Goal: Information Seeking & Learning: Find specific fact

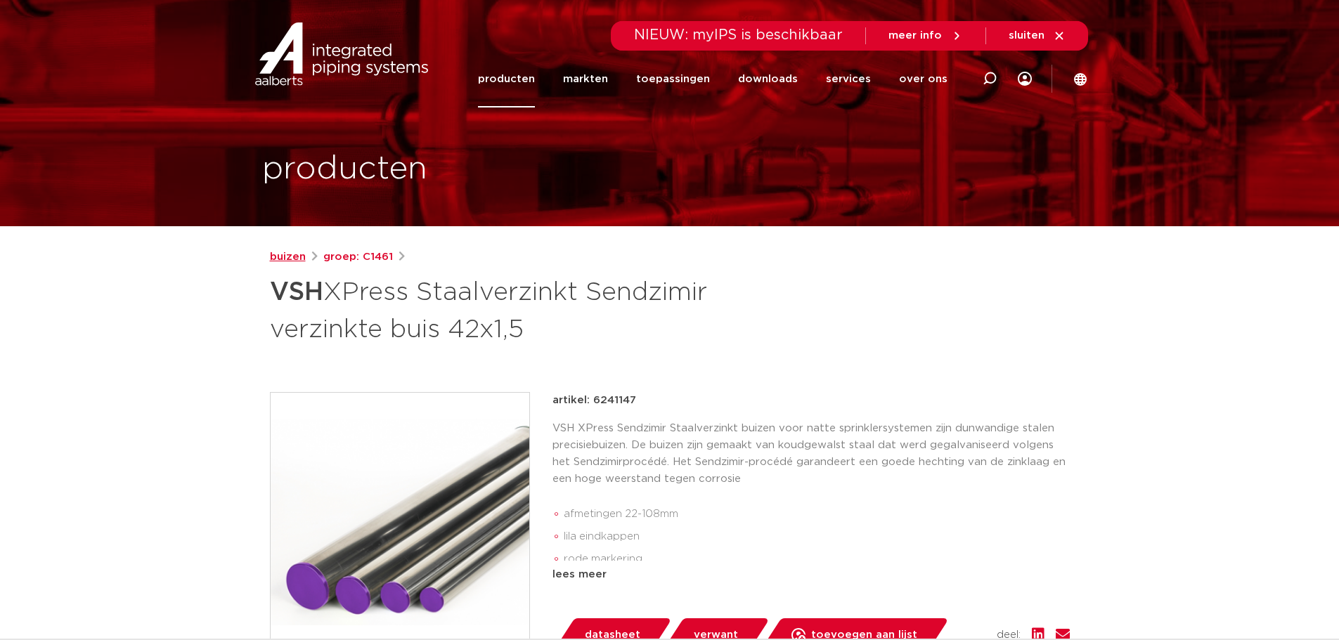
click at [284, 259] on link "buizen" at bounding box center [288, 257] width 36 height 17
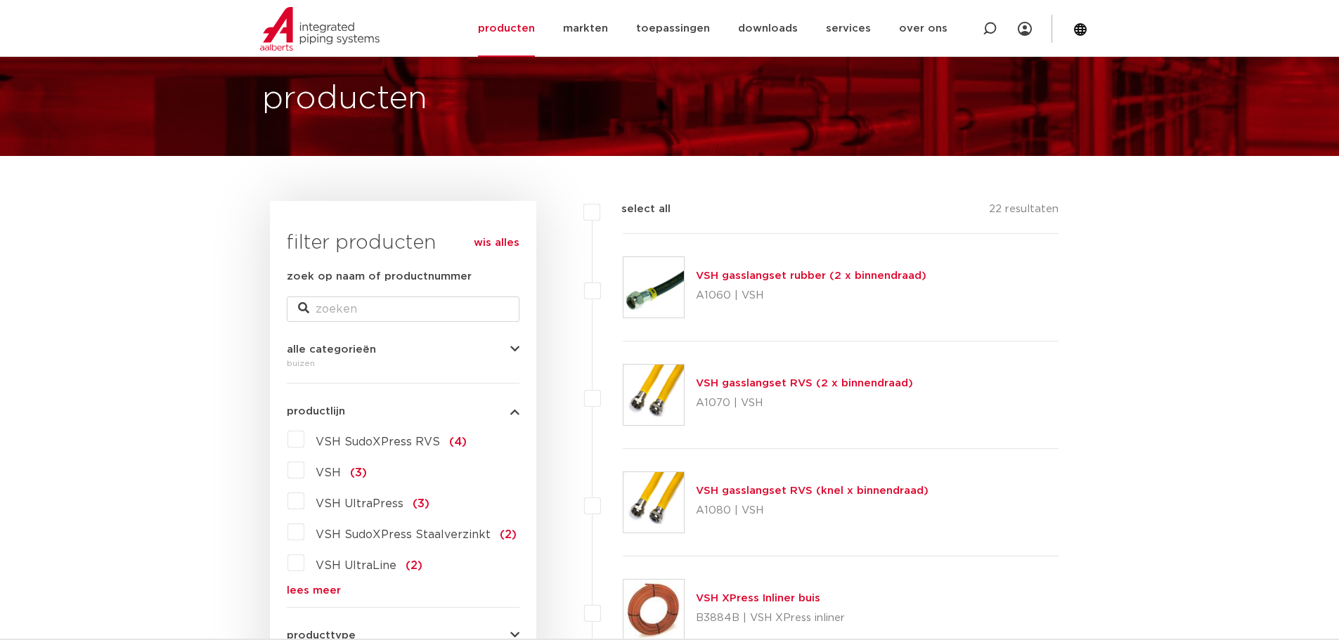
scroll to position [141, 0]
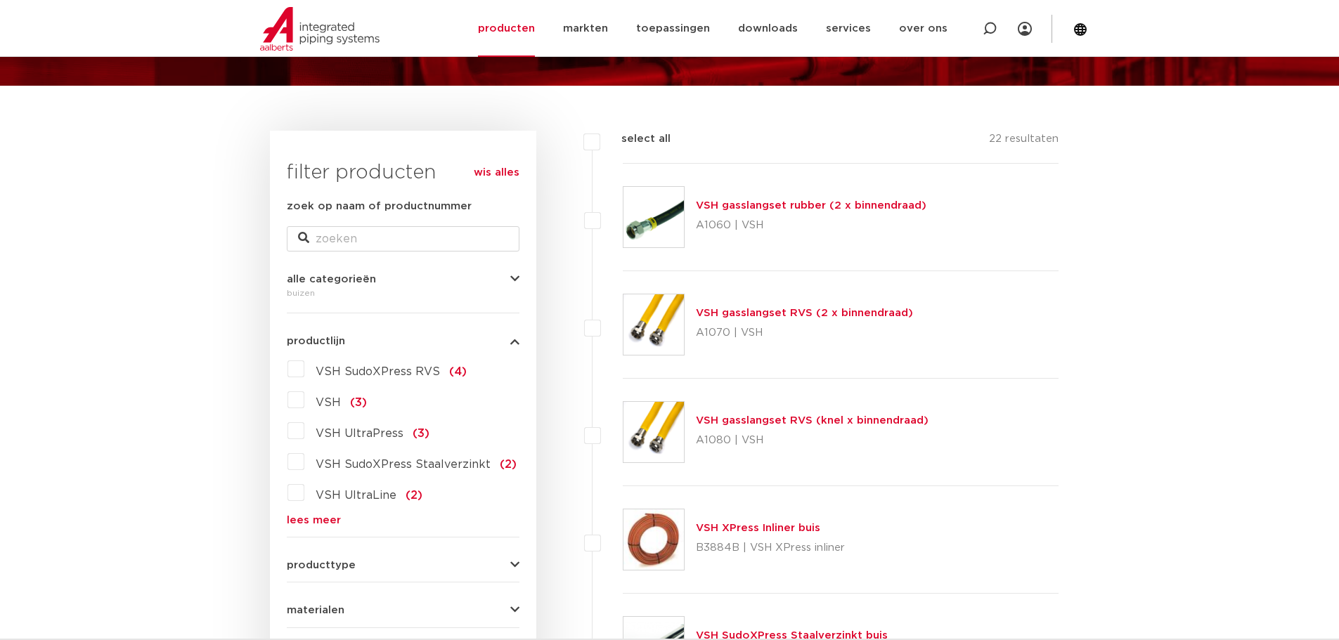
click at [356, 373] on span "VSH SudoXPress RVS" at bounding box center [378, 371] width 124 height 11
click at [0, 0] on input "VSH SudoXPress RVS (4)" at bounding box center [0, 0] width 0 height 0
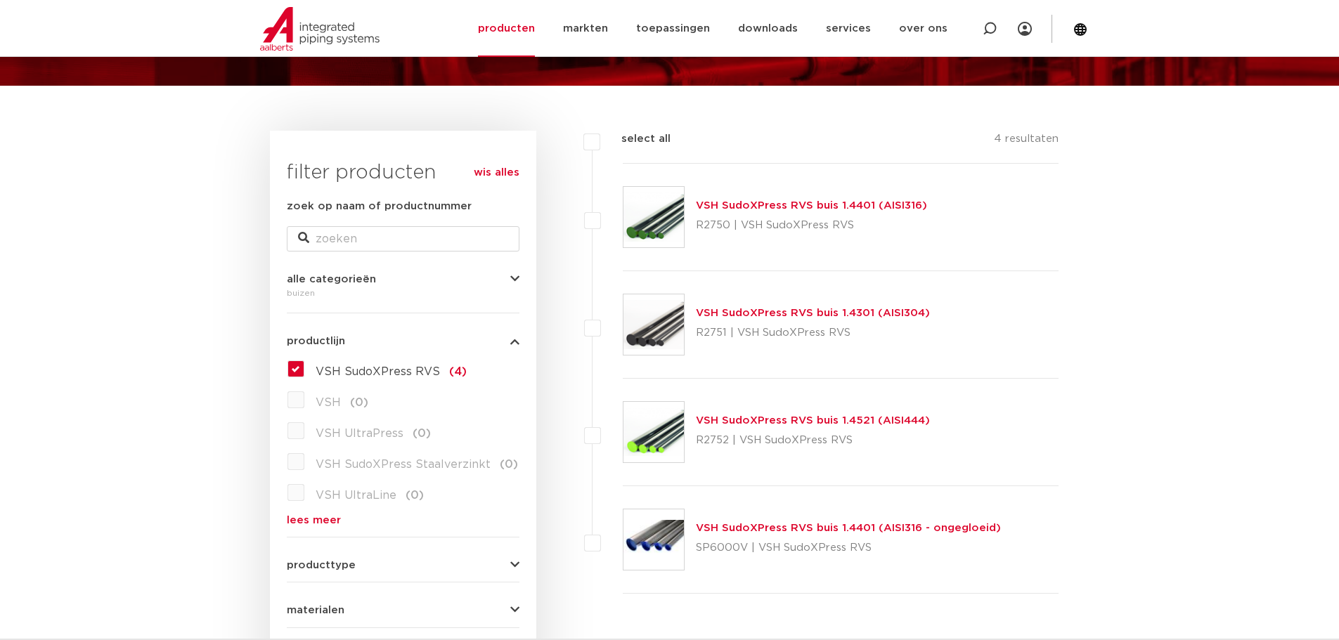
scroll to position [141, 0]
click at [304, 371] on label "VSH SudoXPress RVS (4)" at bounding box center [385, 369] width 162 height 22
click at [0, 0] on input "VSH SudoXPress RVS (4)" at bounding box center [0, 0] width 0 height 0
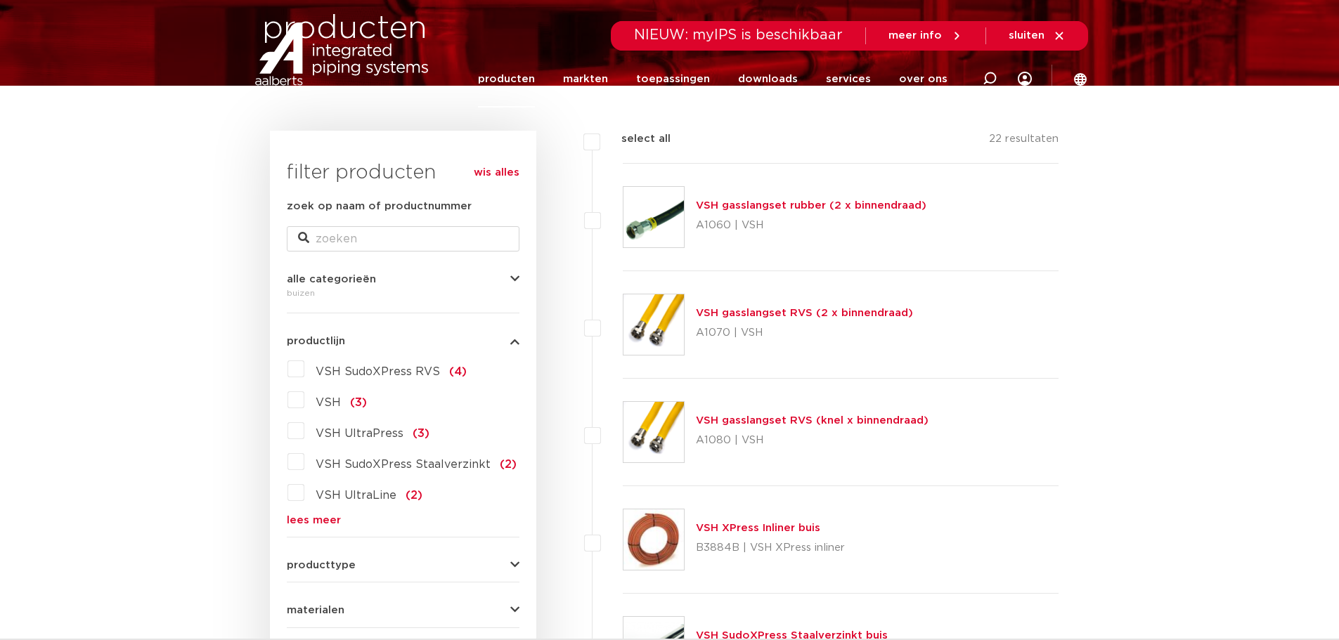
scroll to position [141, 0]
click at [356, 462] on span "VSH SudoXPress Staalverzinkt" at bounding box center [403, 464] width 175 height 11
click at [0, 0] on input "VSH SudoXPress Staalverzinkt (2)" at bounding box center [0, 0] width 0 height 0
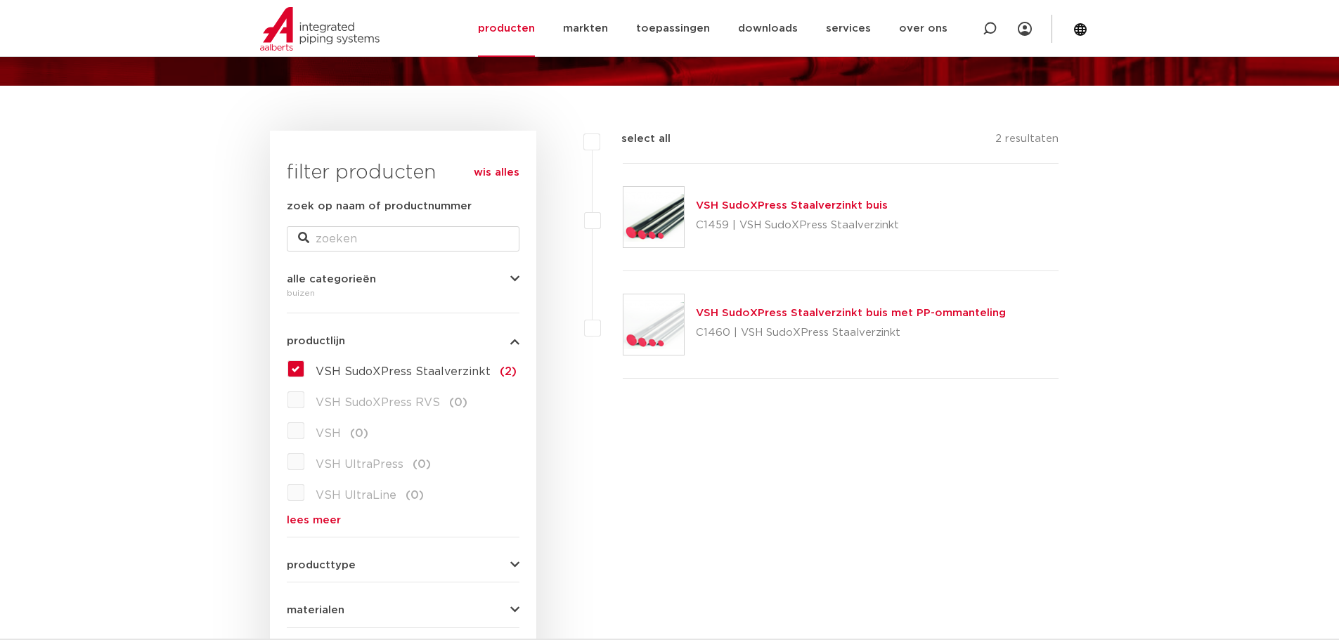
scroll to position [141, 0]
click at [816, 212] on div "VSH SudoXPress Staalverzinkt buis C1459 | VSH SudoXPress Staalverzinkt" at bounding box center [797, 217] width 203 height 39
click at [814, 207] on link "VSH SudoXPress Staalverzinkt buis" at bounding box center [792, 205] width 192 height 11
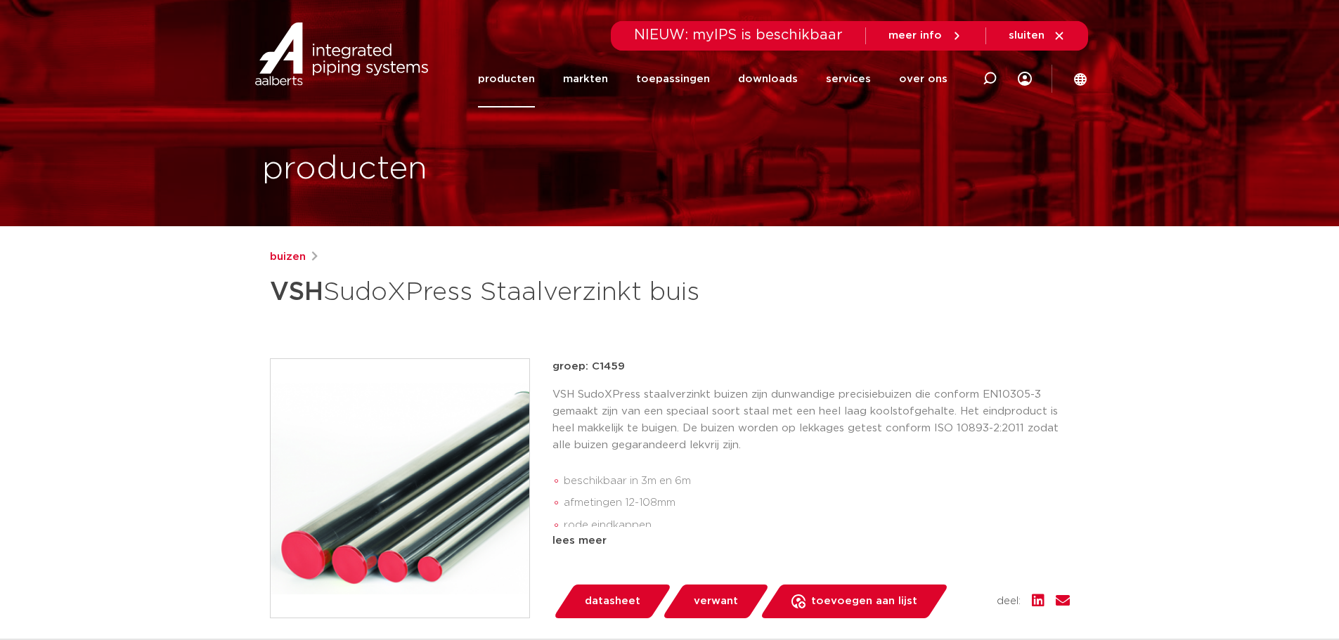
drag, startPoint x: 591, startPoint y: 363, endPoint x: 656, endPoint y: 367, distance: 64.8
click at [656, 367] on p "groep: C1459" at bounding box center [811, 367] width 517 height 17
copy p "C1459"
click at [656, 367] on p "groep: C1459" at bounding box center [811, 367] width 517 height 17
